Goal: Information Seeking & Learning: Find specific fact

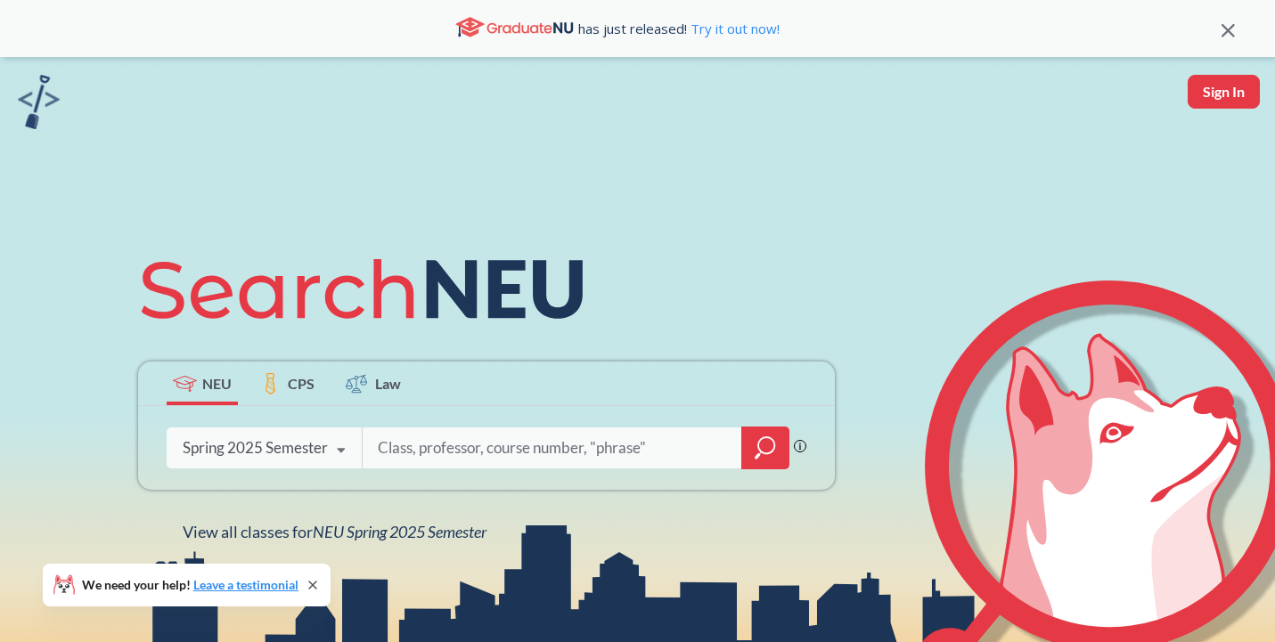
click at [545, 26] on icon at bounding box center [548, 29] width 8 height 8
click at [699, 27] on link "Try it out now!" at bounding box center [733, 29] width 93 height 18
click at [279, 449] on div "Spring 2025 Semester" at bounding box center [255, 448] width 145 height 20
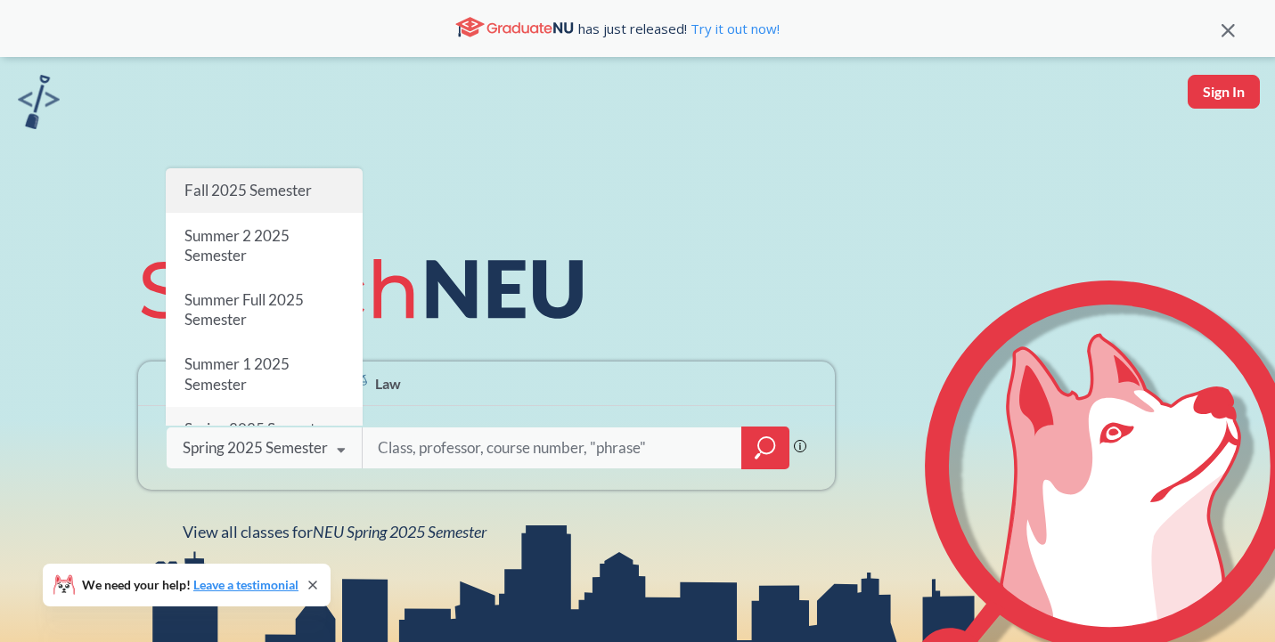
click at [249, 192] on span "Fall 2025 Semester" at bounding box center [247, 190] width 127 height 19
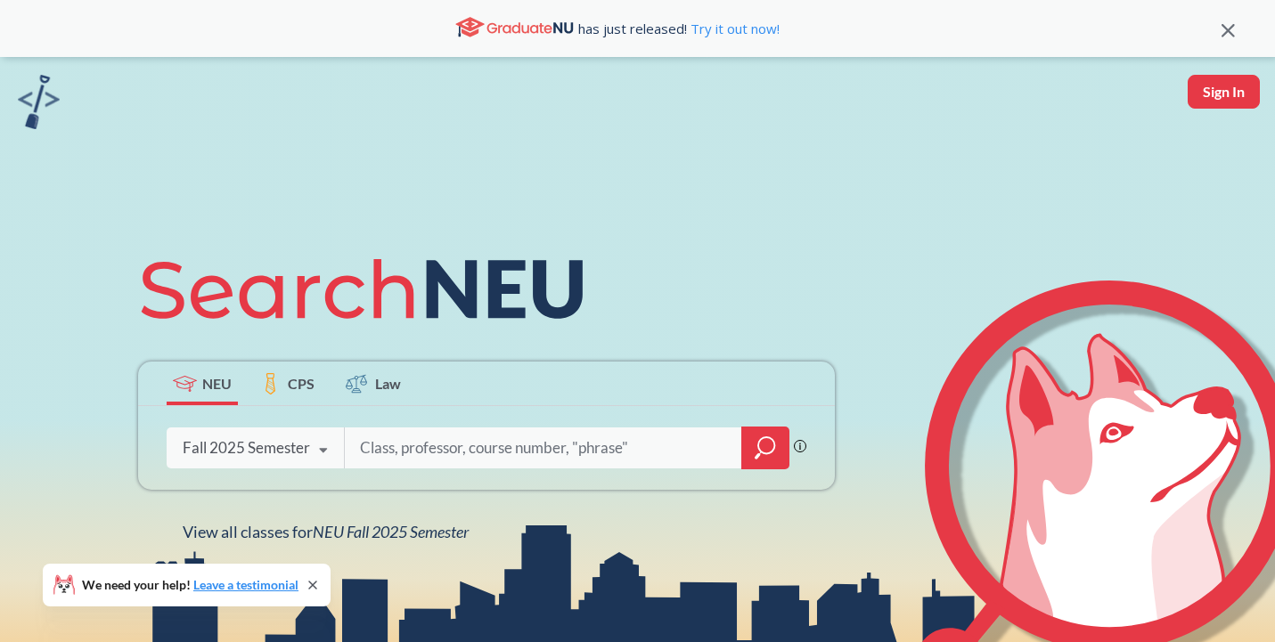
click at [445, 453] on input "search" at bounding box center [543, 447] width 371 height 37
paste input "6983"
type input "6983"
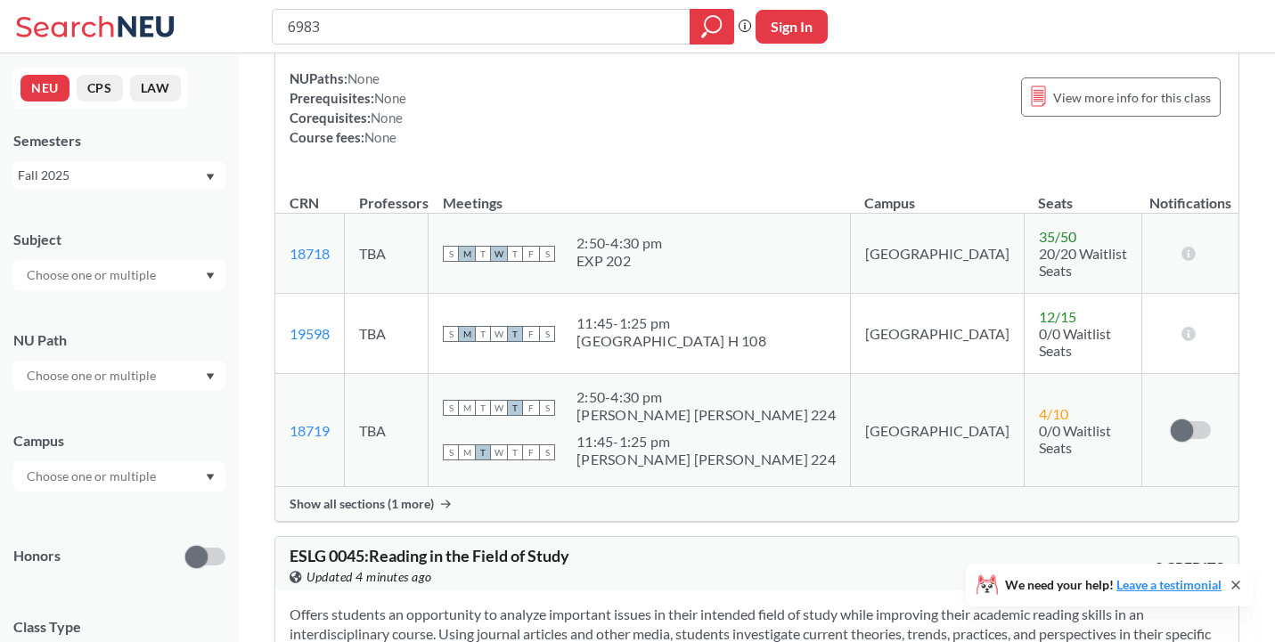
scroll to position [137, 0]
drag, startPoint x: 347, startPoint y: 241, endPoint x: 286, endPoint y: 241, distance: 60.6
click at [286, 241] on td "18718 View this section on Banner." at bounding box center [309, 252] width 69 height 80
copy link "18718"
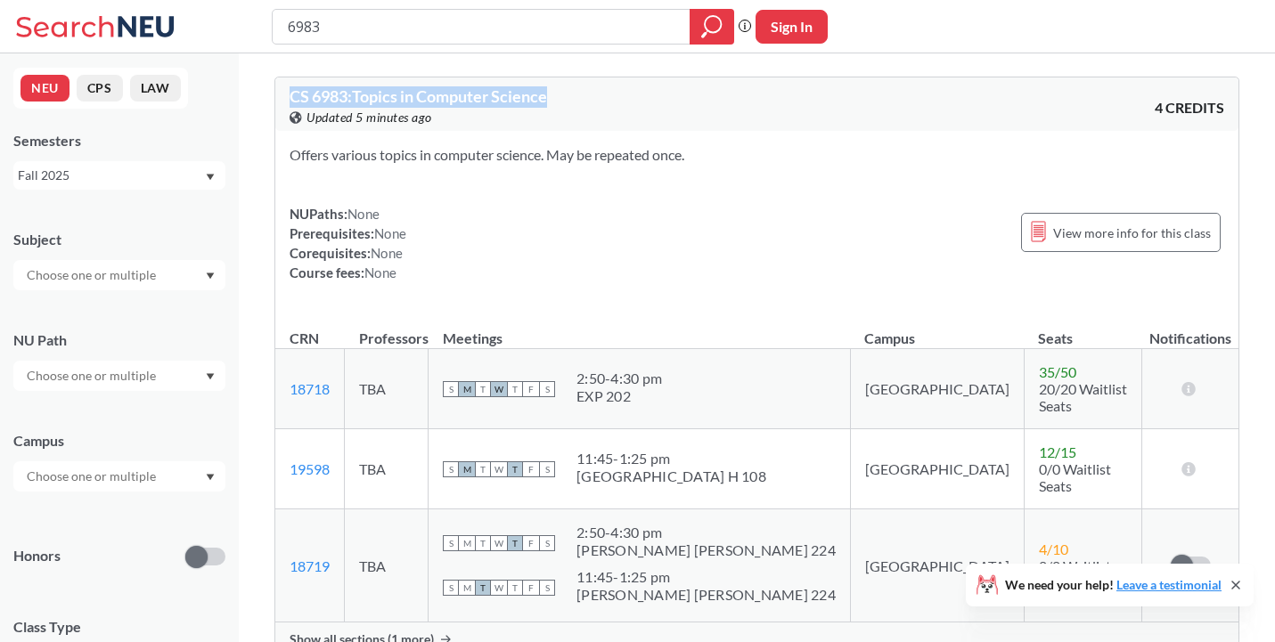
drag, startPoint x: 559, startPoint y: 92, endPoint x: 287, endPoint y: 89, distance: 272.6
click at [287, 89] on div "CS 6983 : Topics in Computer Science View this course on Banner. Updated 5 minu…" at bounding box center [756, 103] width 963 height 53
copy span "CS 6983 : Topics in Computer Science"
